Goal: Transaction & Acquisition: Book appointment/travel/reservation

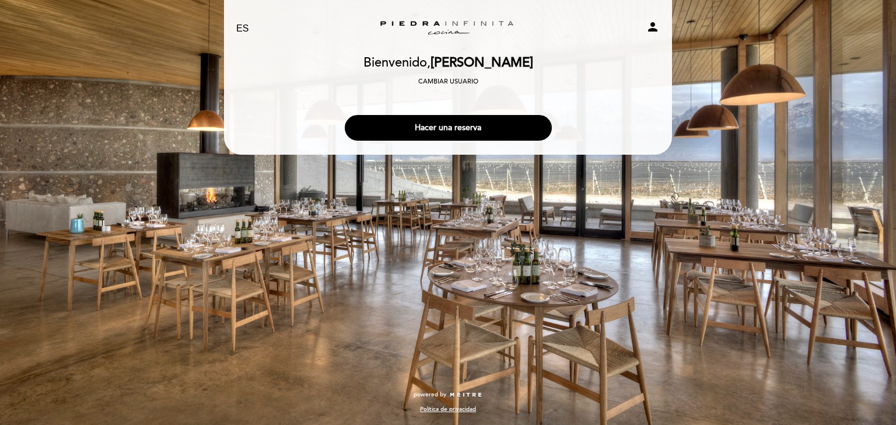
select select "es"
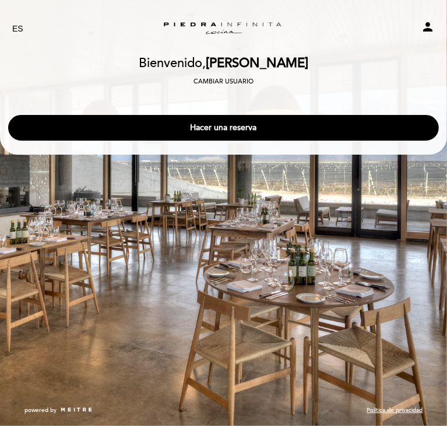
click at [128, 129] on button "Hacer una reserva" at bounding box center [223, 128] width 431 height 26
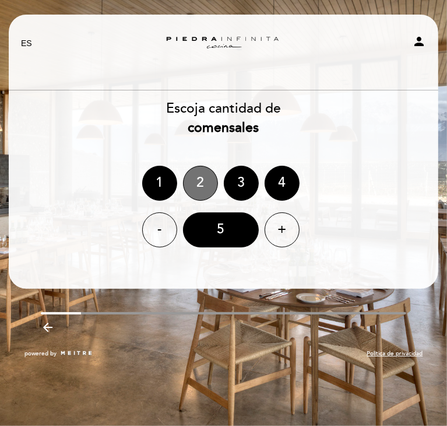
click at [196, 190] on div "2" at bounding box center [200, 183] width 35 height 35
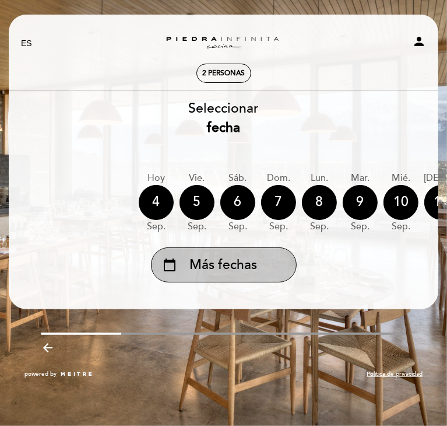
click at [206, 275] on span "Más fechas" at bounding box center [224, 264] width 68 height 19
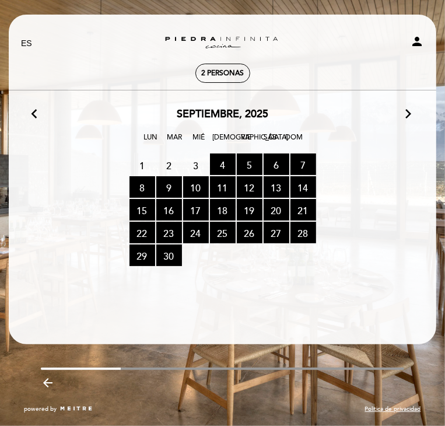
scroll to position [103, 0]
click at [0, 0] on icon "arrow_forward_ios" at bounding box center [0, 0] width 0 height 0
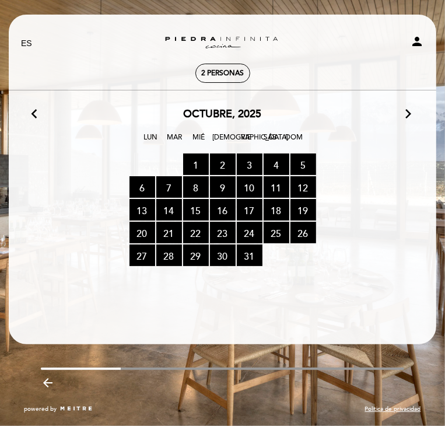
click at [0, 0] on icon "arrow_forward_ios" at bounding box center [0, 0] width 0 height 0
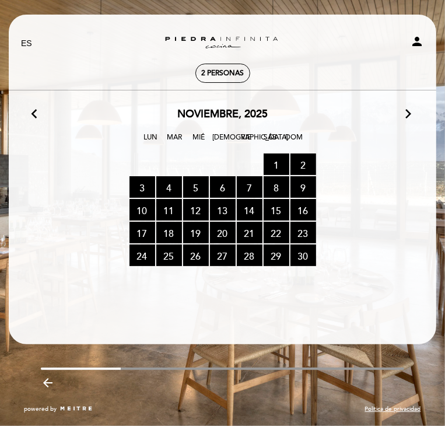
click at [0, 0] on span "9 RESERVAS DISPONIBLES" at bounding box center [0, 0] width 0 height 0
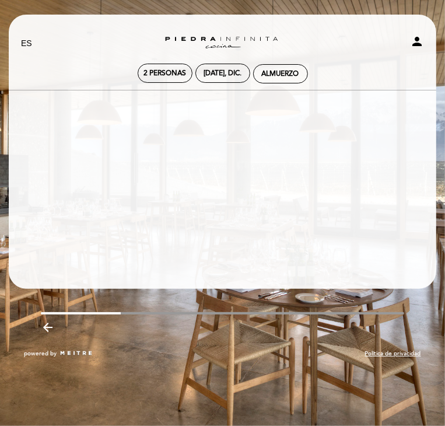
scroll to position [0, 0]
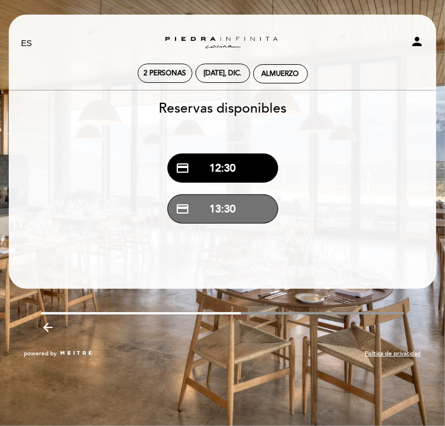
click at [227, 223] on button "credit_card 13:30" at bounding box center [222, 208] width 111 height 29
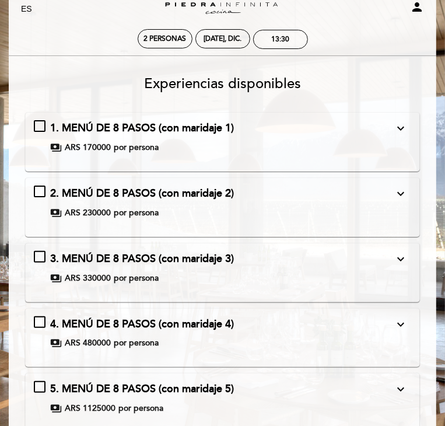
scroll to position [46, 0]
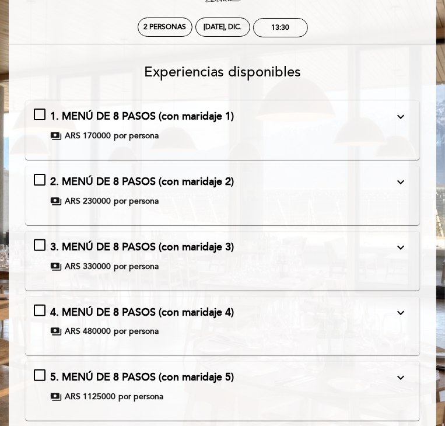
click at [408, 110] on icon "expand_more" at bounding box center [401, 117] width 14 height 14
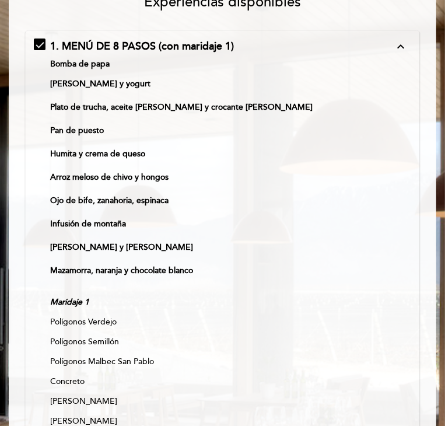
scroll to position [115, 0]
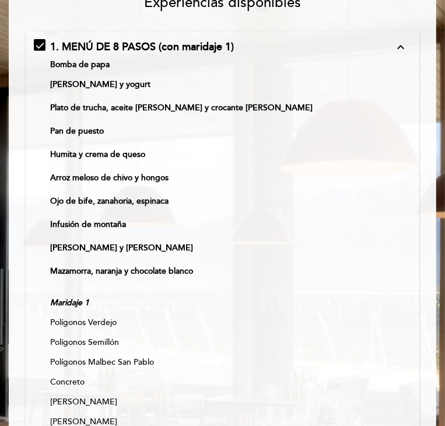
click at [411, 44] on button "expand_less" at bounding box center [400, 47] width 21 height 15
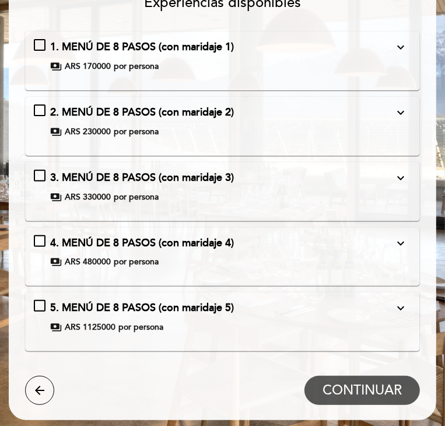
click at [408, 106] on icon "expand_more" at bounding box center [401, 113] width 14 height 14
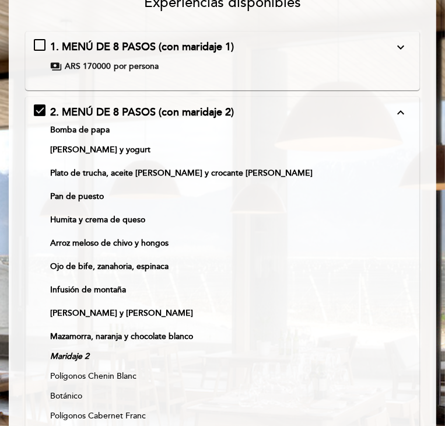
scroll to position [266, 0]
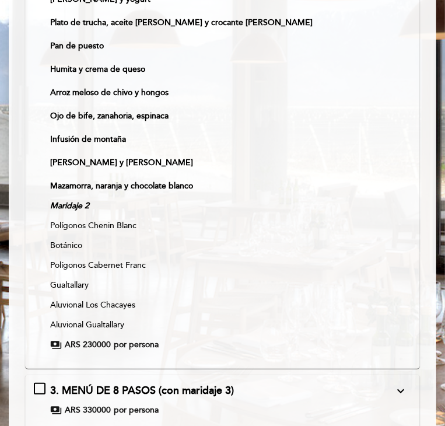
click at [220, 200] on p "Maridaje 2" at bounding box center [221, 206] width 343 height 12
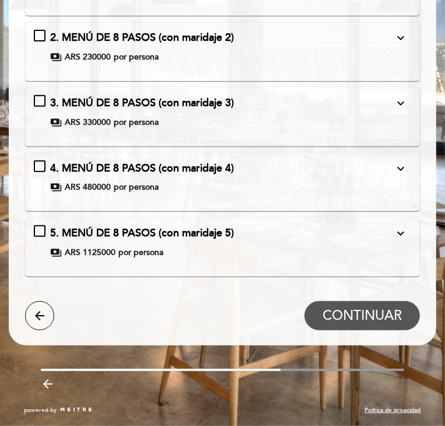
scroll to position [0, 0]
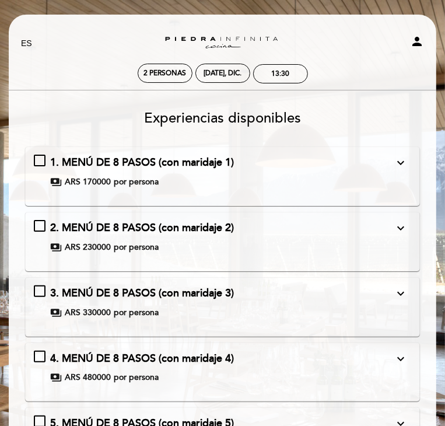
click at [408, 221] on icon "expand_more" at bounding box center [401, 228] width 14 height 14
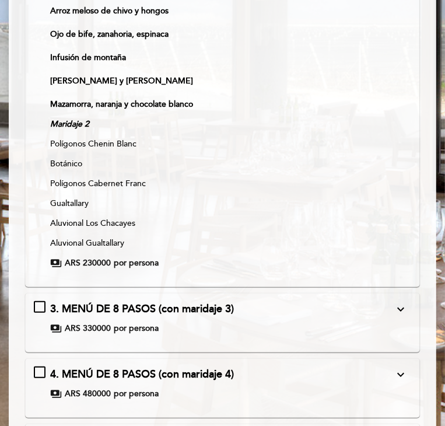
scroll to position [386, 0]
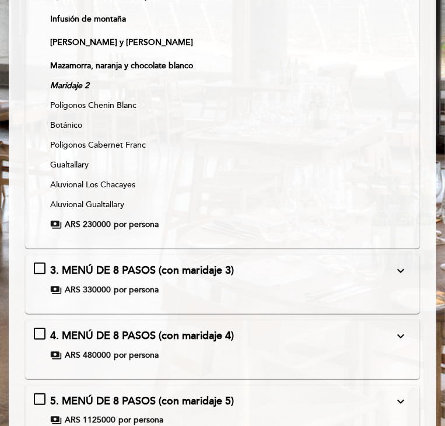
click at [411, 263] on div "3. MENÚ DE 8 PASOS (con maridaje 3) expand_more Bomba de papa [PERSON_NAME] y y…" at bounding box center [222, 279] width 377 height 33
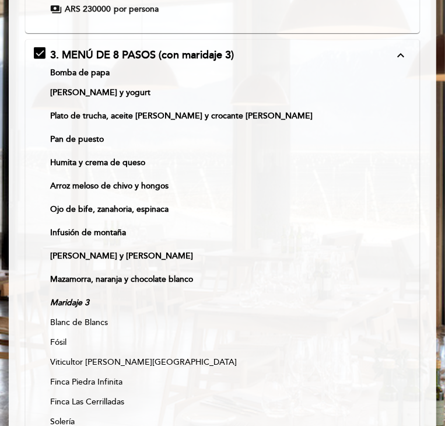
scroll to position [258, 0]
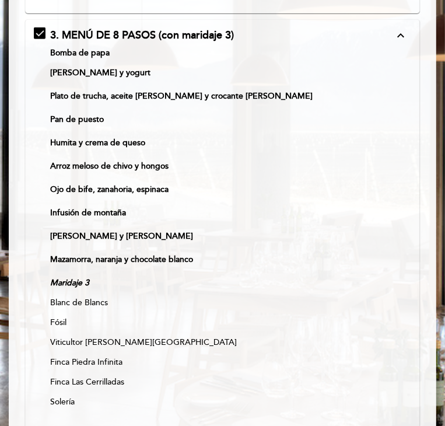
click at [408, 29] on icon "expand_less" at bounding box center [401, 36] width 14 height 14
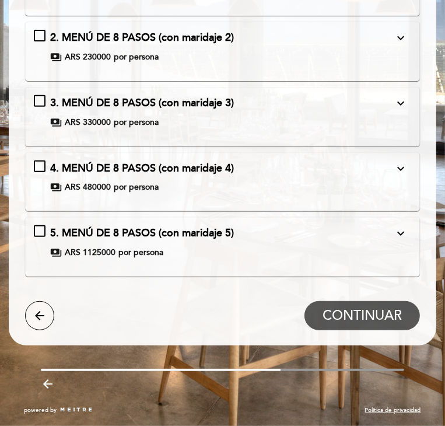
scroll to position [156, 0]
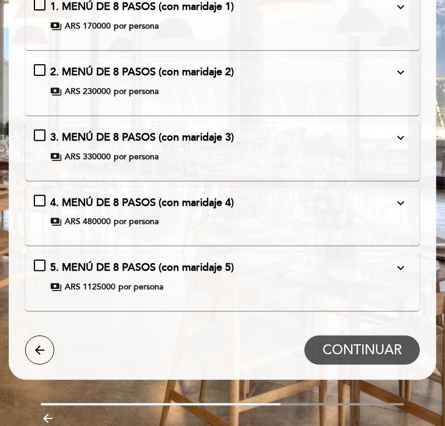
click at [34, 130] on div "3. MENÚ DE 8 PASOS (con maridaje 3) expand_more Bomba de papa [PERSON_NAME] y y…" at bounding box center [222, 146] width 377 height 33
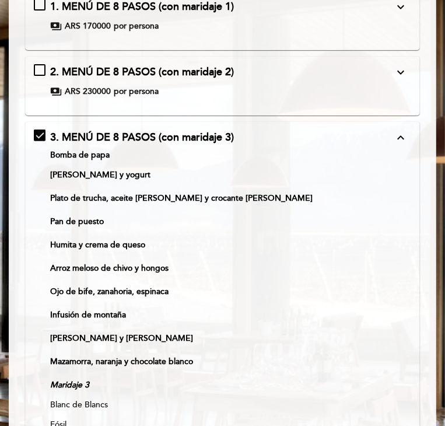
click at [408, 131] on icon "expand_less" at bounding box center [401, 138] width 14 height 14
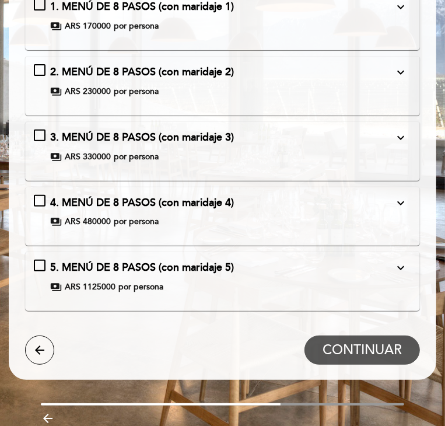
scroll to position [0, 0]
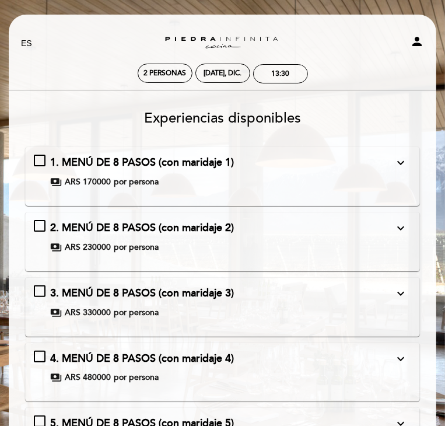
click at [34, 286] on div "3. MENÚ DE 8 PASOS (con maridaje 3) expand_more Bomba de papa [PERSON_NAME] y y…" at bounding box center [222, 302] width 377 height 33
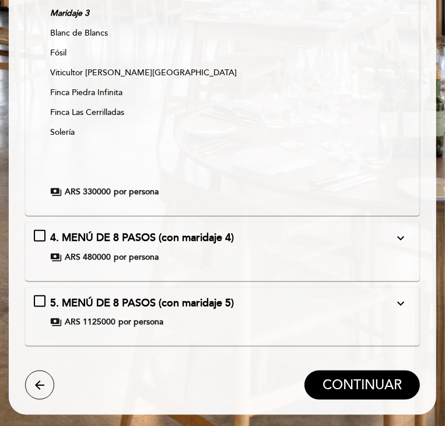
scroll to position [527, 0]
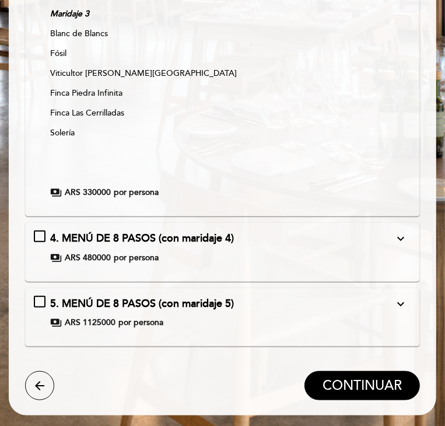
click at [369, 377] on span "CONTINUAR" at bounding box center [361, 385] width 79 height 16
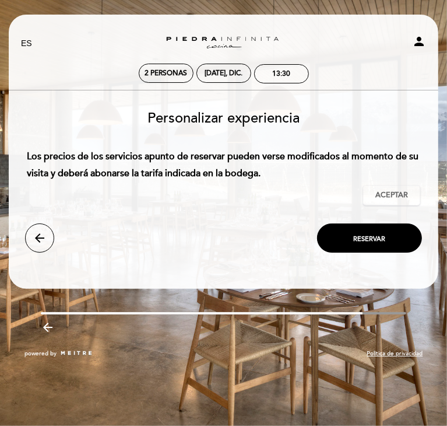
click at [407, 190] on span "Aceptar" at bounding box center [392, 195] width 33 height 10
click at [377, 180] on form "Cargo por servicio : 0 % Nothing selected 0 % 15 % 18 % 20 % Los precios de los…" at bounding box center [223, 199] width 413 height 106
click at [44, 223] on button "arrow_back" at bounding box center [39, 237] width 29 height 29
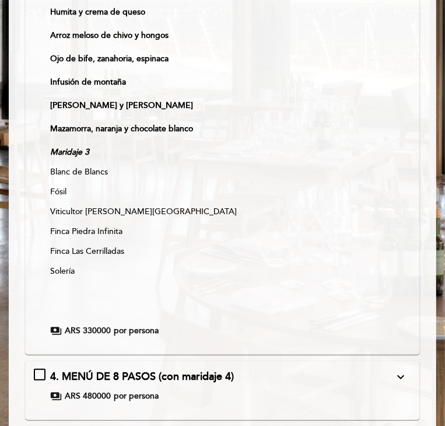
scroll to position [538, 0]
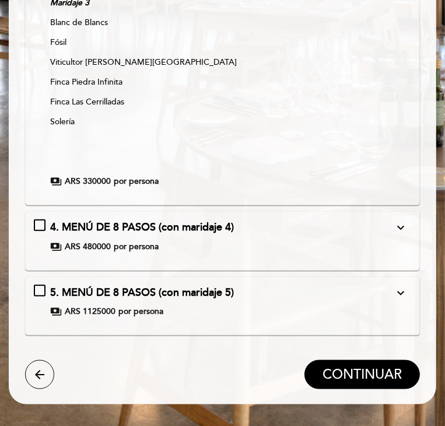
click at [353, 360] on button "CONTINUAR" at bounding box center [361, 374] width 115 height 29
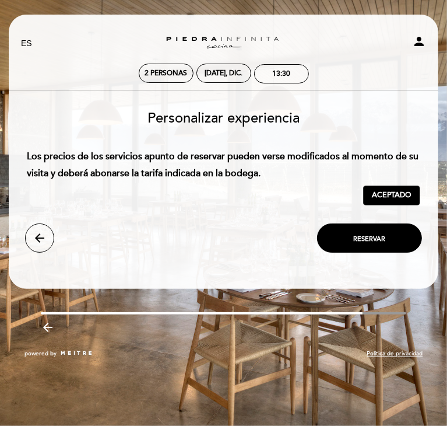
click at [355, 234] on span "Reservar" at bounding box center [370, 238] width 32 height 8
